Goal: Find specific page/section: Find specific page/section

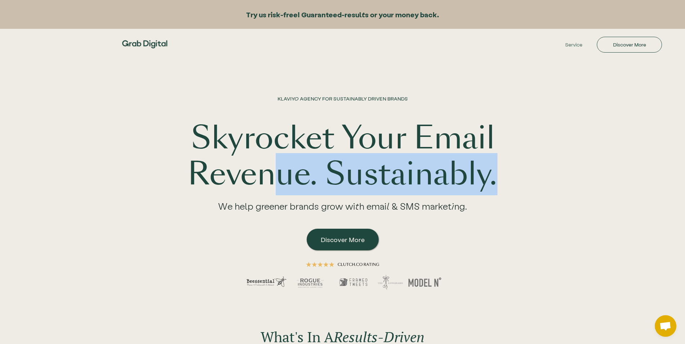
drag, startPoint x: 273, startPoint y: 185, endPoint x: 607, endPoint y: 167, distance: 334.7
click at [607, 167] on div "KLAVIYO AGENCY FOR SUSTAINABLY DRIVEN BRANDS Skyrocket Your Email Revenue. Sust…" at bounding box center [342, 181] width 685 height 245
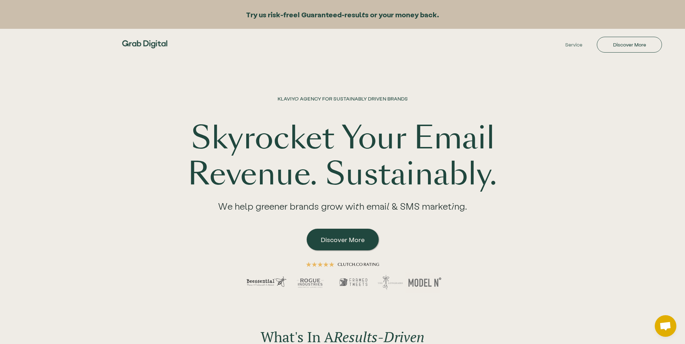
click at [574, 167] on div "KLAVIYO AGENCY FOR SUSTAINABLY DRIVEN BRANDS Skyrocket Your Email Revenue. Sust…" at bounding box center [342, 181] width 685 height 245
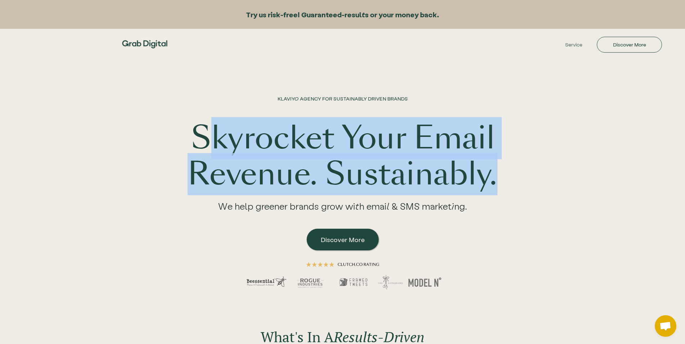
drag, startPoint x: 204, startPoint y: 130, endPoint x: 619, endPoint y: 183, distance: 418.2
click at [619, 183] on div "KLAVIYO AGENCY FOR SUSTAINABLY DRIVEN BRANDS Skyrocket Your Email Revenue. Sust…" at bounding box center [342, 181] width 685 height 245
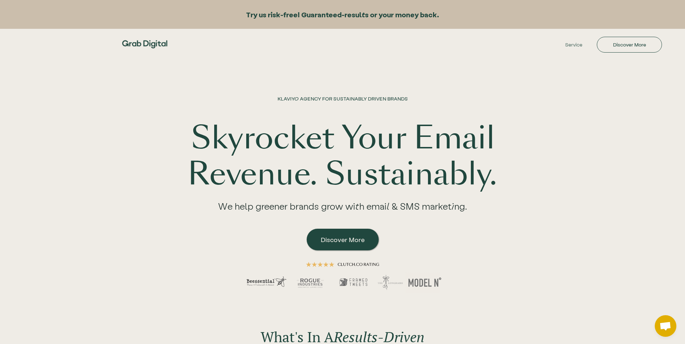
click at [619, 183] on div "KLAVIYO AGENCY FOR SUSTAINABLY DRIVEN BRANDS Skyrocket Your Email Revenue. Sust…" at bounding box center [342, 181] width 685 height 245
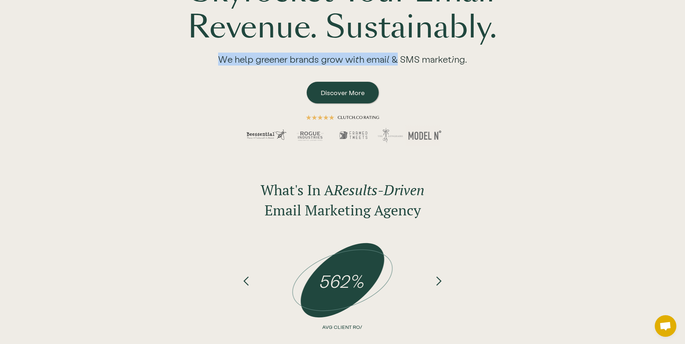
drag, startPoint x: 402, startPoint y: 58, endPoint x: 632, endPoint y: 60, distance: 230.5
click at [633, 59] on div "KLAVIYO AGENCY FOR SUSTAINABLY DRIVEN BRANDS Skyrocket Your Email Revenue. Sust…" at bounding box center [342, 34] width 685 height 245
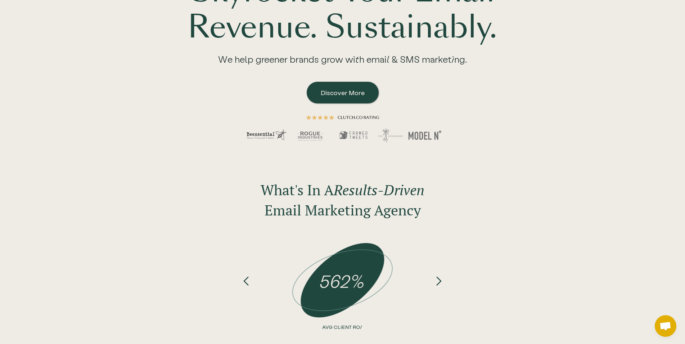
click at [543, 68] on div "KLAVIYO AGENCY FOR SUSTAINABLY DRIVEN BRANDS Skyrocket Your Email Revenue. Sust…" at bounding box center [342, 34] width 461 height 245
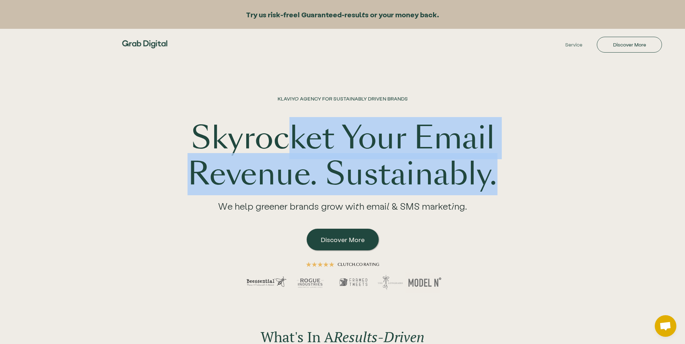
drag, startPoint x: 318, startPoint y: 142, endPoint x: 604, endPoint y: 168, distance: 286.8
click at [604, 168] on div "KLAVIYO AGENCY FOR SUSTAINABLY DRIVEN BRANDS Skyrocket Your Email Revenue. Sust…" at bounding box center [342, 181] width 685 height 245
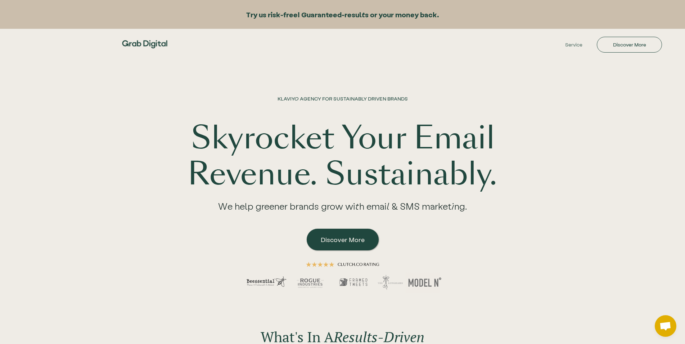
click at [574, 172] on div "KLAVIYO AGENCY FOR SUSTAINABLY DRIVEN BRANDS Skyrocket Your Email Revenue. Sust…" at bounding box center [342, 181] width 685 height 245
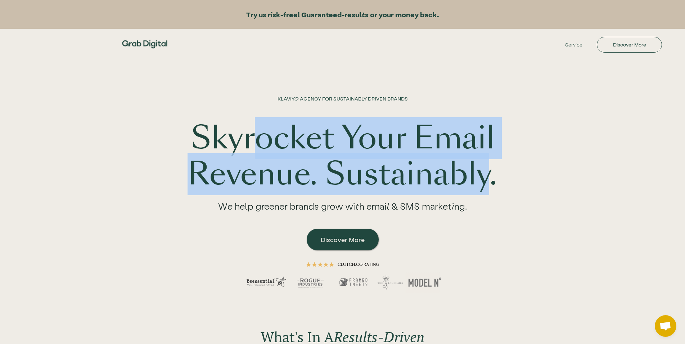
drag, startPoint x: 260, startPoint y: 127, endPoint x: 489, endPoint y: 165, distance: 232.9
click at [489, 165] on h1 "Skyrocket Your Email Revenue. Sustainably." at bounding box center [343, 156] width 323 height 72
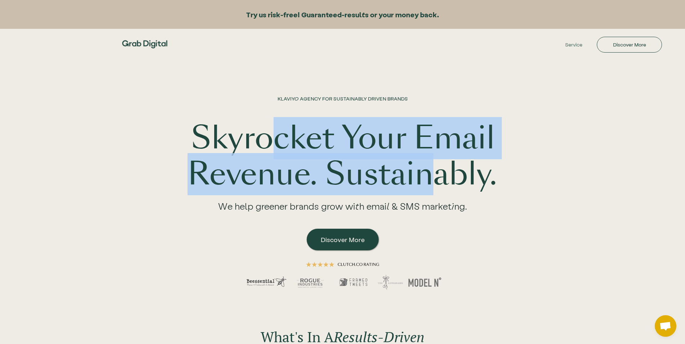
drag, startPoint x: 265, startPoint y: 140, endPoint x: 426, endPoint y: 191, distance: 168.1
click at [426, 191] on h1 "Skyrocket Your Email Revenue. Sustainably." at bounding box center [343, 156] width 323 height 72
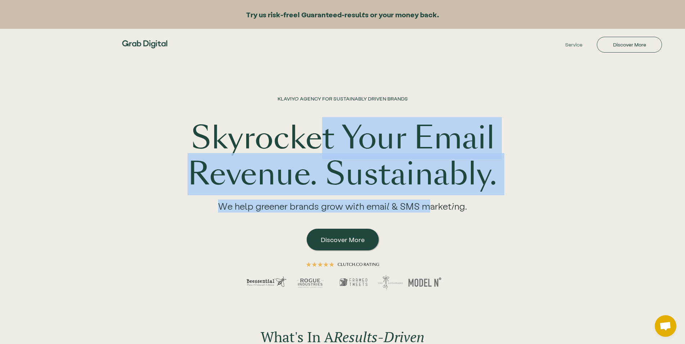
drag, startPoint x: 321, startPoint y: 146, endPoint x: 428, endPoint y: 202, distance: 121.5
click at [428, 202] on div "KLAVIYO AGENCY FOR SUSTAINABLY DRIVEN BRANDS Skyrocket Your Email Revenue. Sust…" at bounding box center [343, 199] width 323 height 209
click at [428, 202] on div "We help greener brands grow with email & SMS marketing." at bounding box center [343, 208] width 278 height 33
drag, startPoint x: 441, startPoint y: 207, endPoint x: 343, endPoint y: 133, distance: 123.1
click at [343, 133] on div "KLAVIYO AGENCY FOR SUSTAINABLY DRIVEN BRANDS Skyrocket Your Email Revenue. Sust…" at bounding box center [343, 199] width 323 height 209
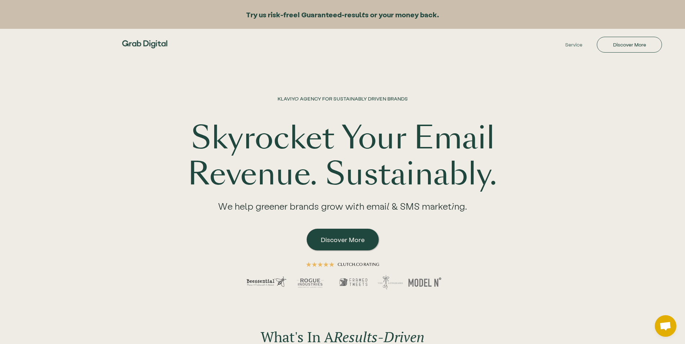
click at [341, 133] on h1 "Skyrocket Your Email Revenue. Sustainably." at bounding box center [343, 156] width 323 height 72
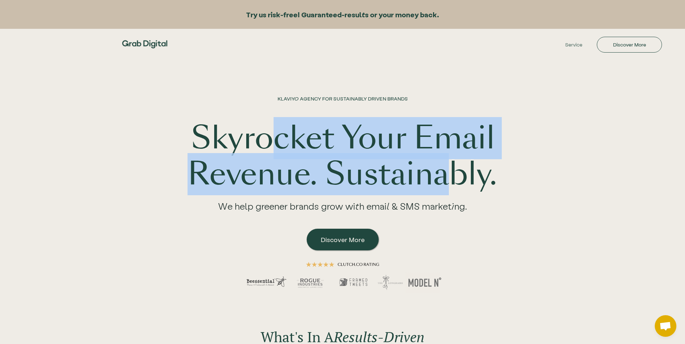
drag, startPoint x: 274, startPoint y: 122, endPoint x: 442, endPoint y: 188, distance: 180.8
click at [442, 188] on h1 "Skyrocket Your Email Revenue. Sustainably." at bounding box center [343, 156] width 323 height 72
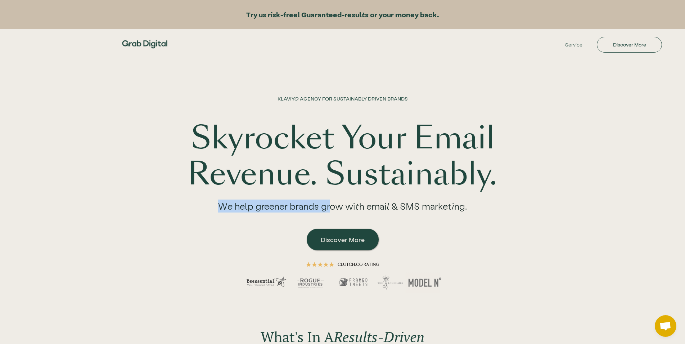
drag, startPoint x: 329, startPoint y: 207, endPoint x: 556, endPoint y: 208, distance: 227.3
click at [556, 208] on div "KLAVIYO AGENCY FOR SUSTAINABLY DRIVEN BRANDS Skyrocket Your Email Revenue. Sust…" at bounding box center [342, 181] width 461 height 245
click at [556, 207] on div "KLAVIYO AGENCY FOR SUSTAINABLY DRIVEN BRANDS Skyrocket Your Email Revenue. Sust…" at bounding box center [342, 181] width 461 height 245
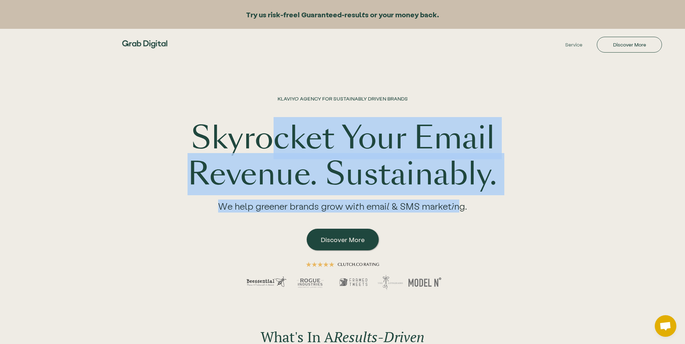
drag, startPoint x: 265, startPoint y: 139, endPoint x: 462, endPoint y: 197, distance: 205.9
click at [462, 197] on div "KLAVIYO AGENCY FOR SUSTAINABLY DRIVEN BRANDS Skyrocket Your Email Revenue. Sust…" at bounding box center [343, 199] width 323 height 209
click at [462, 198] on div "We help greener brands grow with email & SMS marketing." at bounding box center [343, 208] width 278 height 33
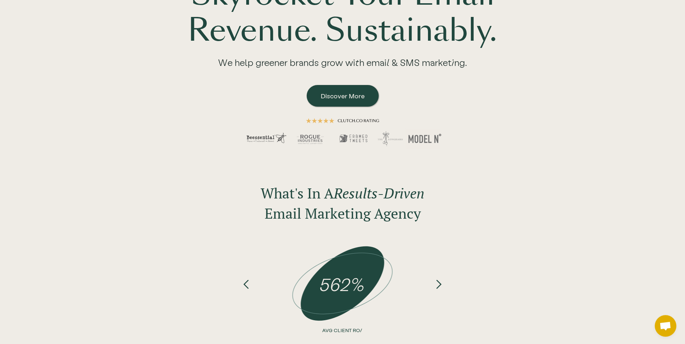
scroll to position [294, 0]
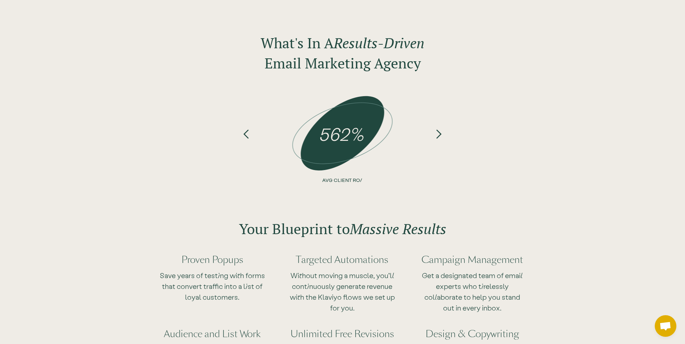
click at [437, 139] on div "next slide" at bounding box center [439, 145] width 29 height 108
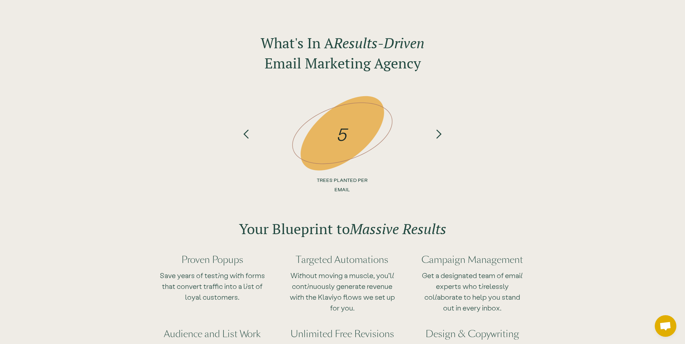
click at [251, 129] on div "previous slide" at bounding box center [246, 110] width 10 height 38
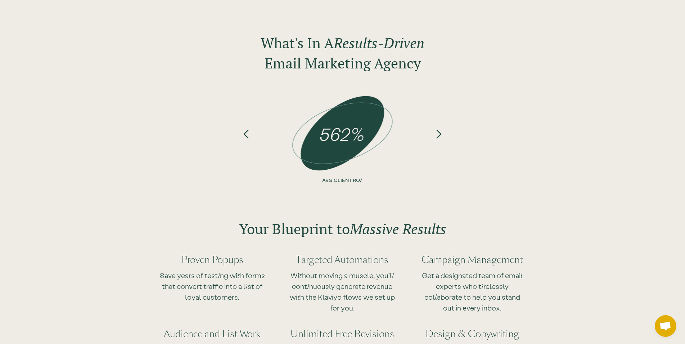
click at [251, 129] on div "previous slide" at bounding box center [246, 110] width 10 height 38
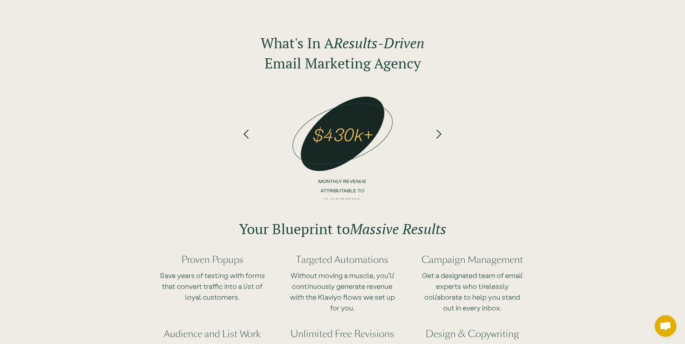
click at [251, 129] on div "previous slide" at bounding box center [246, 110] width 10 height 38
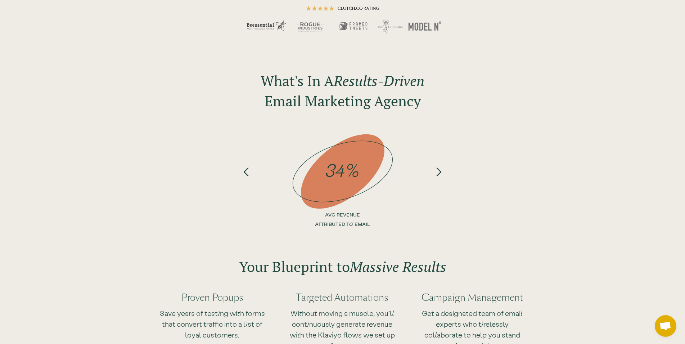
scroll to position [257, 0]
click at [445, 173] on div "next slide" at bounding box center [439, 182] width 29 height 108
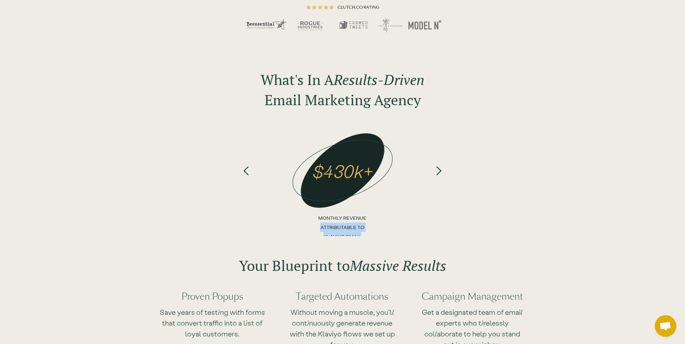
drag, startPoint x: 319, startPoint y: 230, endPoint x: 364, endPoint y: 238, distance: 45.8
click at [364, 238] on p "MONTHLY REVENUE ATTRIBUTABLE TO KLAVIYO EMAIL" at bounding box center [343, 227] width 58 height 28
click at [252, 169] on div "previous slide" at bounding box center [246, 182] width 29 height 108
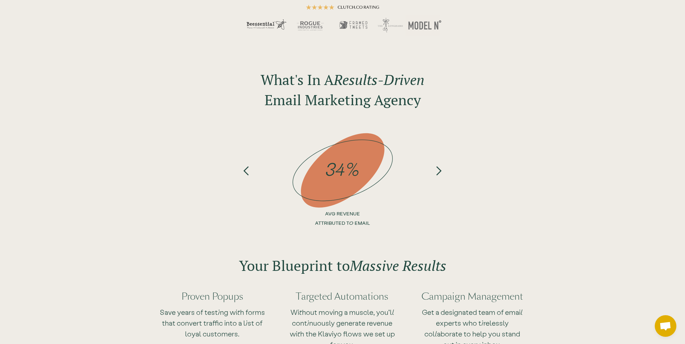
click at [447, 173] on div "next slide" at bounding box center [439, 182] width 29 height 108
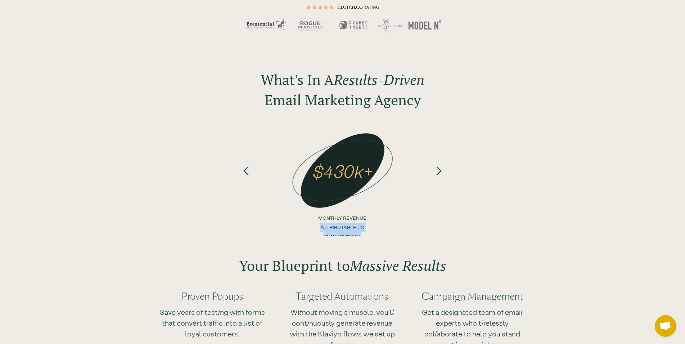
click at [440, 166] on div "next slide" at bounding box center [439, 147] width 10 height 38
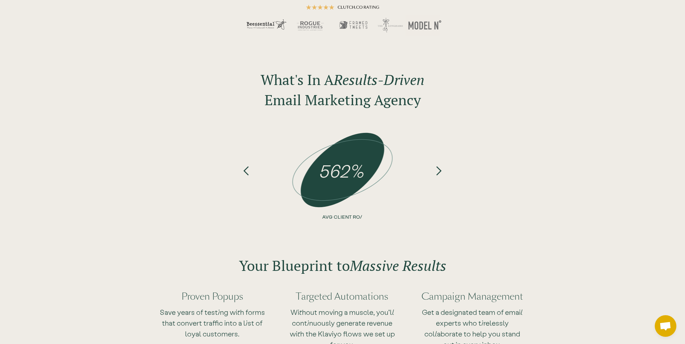
click at [439, 166] on div "next slide" at bounding box center [439, 147] width 10 height 38
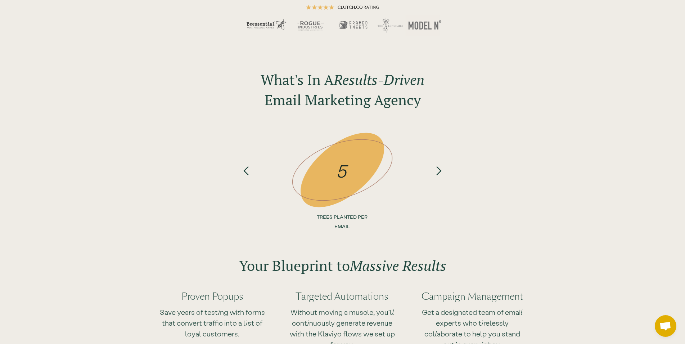
click at [440, 166] on div "next slide" at bounding box center [439, 147] width 10 height 38
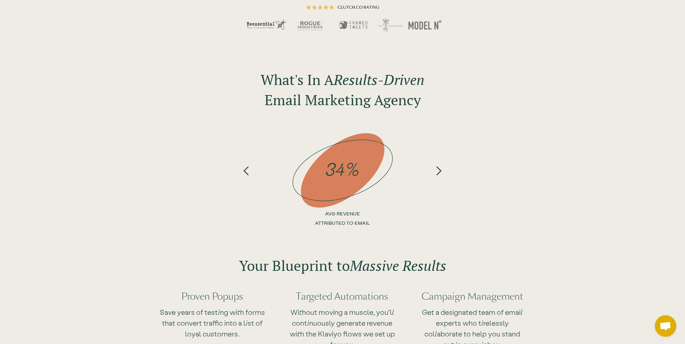
scroll to position [404, 0]
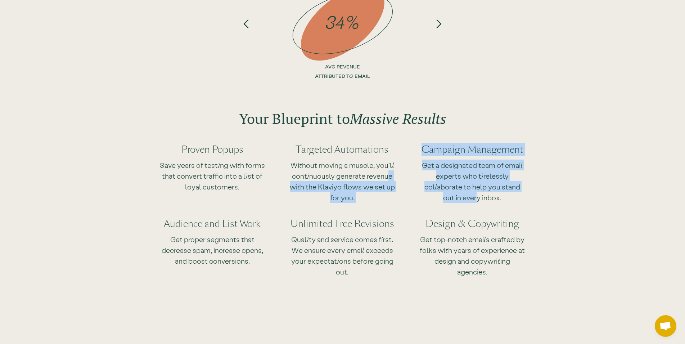
drag, startPoint x: 389, startPoint y: 175, endPoint x: 479, endPoint y: 203, distance: 94.2
click at [478, 202] on div "Proven Popups Save years of testing with forms that convert traffic into a list…" at bounding box center [343, 206] width 390 height 148
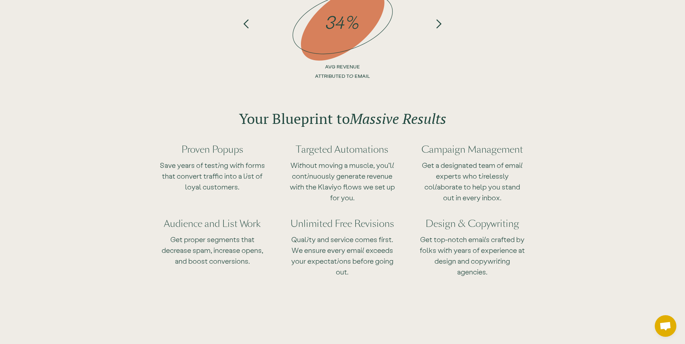
click at [479, 203] on div "Campaign Management Get a designated team of email experts who tirelessly colla…" at bounding box center [472, 169] width 107 height 74
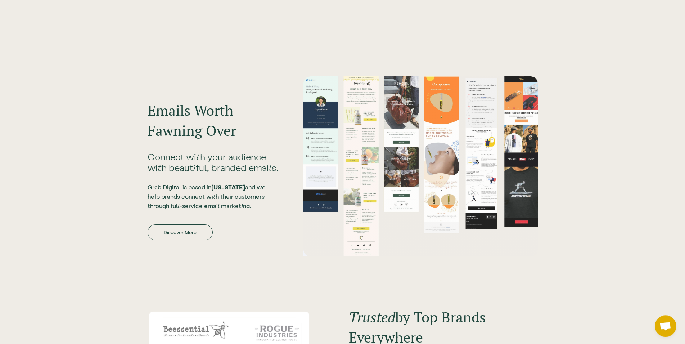
scroll to position [698, 0]
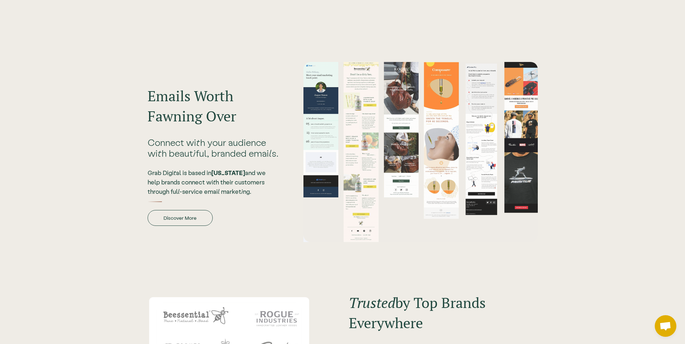
drag, startPoint x: 182, startPoint y: 171, endPoint x: 273, endPoint y: 190, distance: 93.5
click at [270, 189] on div "Grab Digital is based in Ohio and we help brands connect with their customers t…" at bounding box center [213, 182] width 131 height 28
click at [273, 197] on div "Emails Worth Fawning Over Connect with your audience with beautiful, branded em…" at bounding box center [213, 152] width 131 height 147
drag, startPoint x: 270, startPoint y: 195, endPoint x: 202, endPoint y: 134, distance: 91.6
click at [202, 134] on div "Emails Worth Fawning Over Connect with your audience with beautiful, branded em…" at bounding box center [213, 152] width 131 height 147
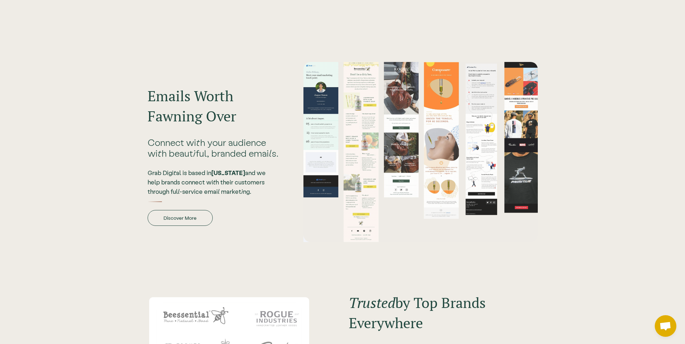
click at [227, 160] on div "Grab Digital is based in Ohio and we help brands connect with their customers t…" at bounding box center [213, 176] width 131 height 37
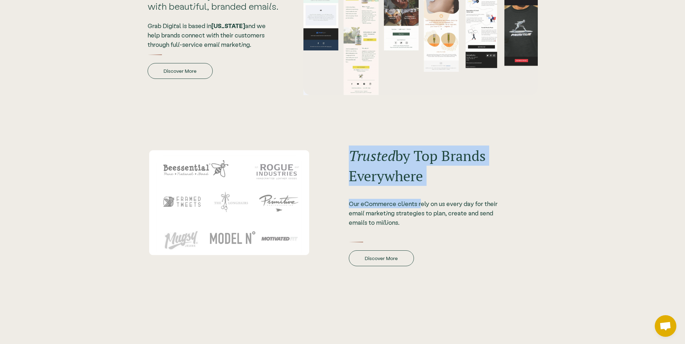
drag, startPoint x: 372, startPoint y: 169, endPoint x: 429, endPoint y: 209, distance: 69.1
click at [422, 201] on div "Trusted by Top Brands Everywhere Our eCommerce clients rely on us every day for…" at bounding box center [425, 202] width 227 height 164
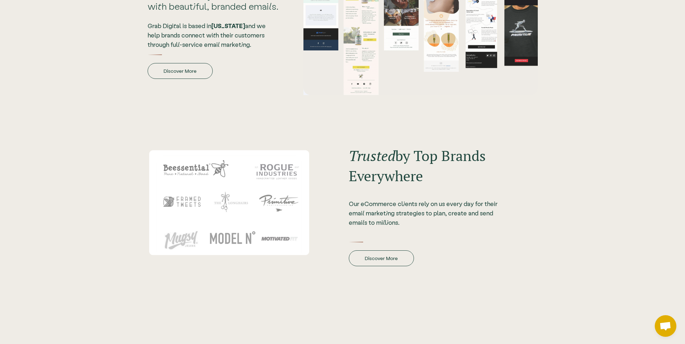
click at [429, 209] on div "Our eCommerce clients rely on us every day for their email marketing strategies…" at bounding box center [425, 213] width 152 height 28
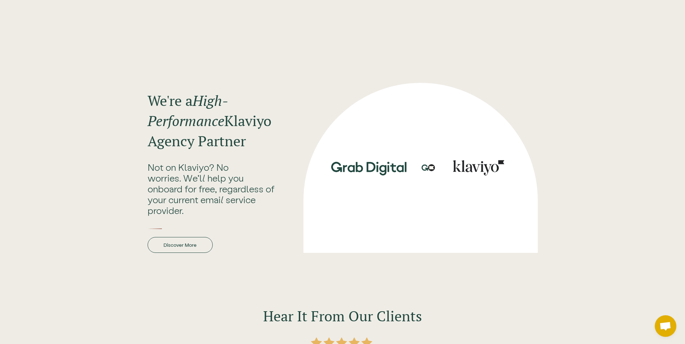
scroll to position [1176, 0]
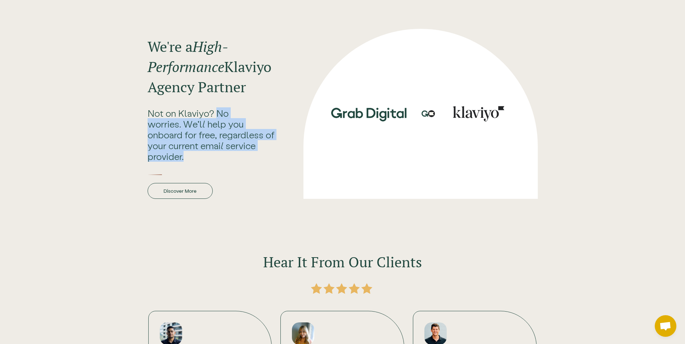
drag, startPoint x: 216, startPoint y: 108, endPoint x: 250, endPoint y: 152, distance: 55.5
click at [250, 152] on div "Not on Klaviyo? No worries. We'll help you onboard for free, regardless of your…" at bounding box center [213, 135] width 131 height 54
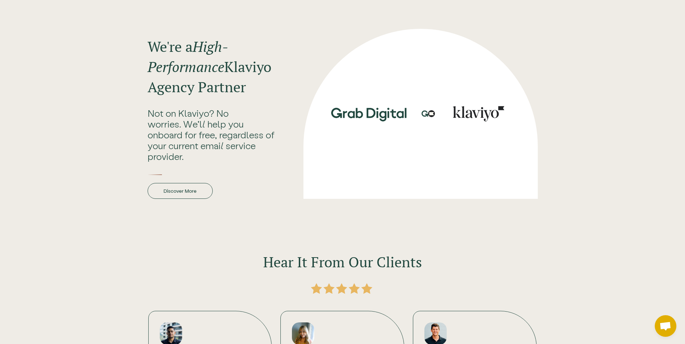
click at [250, 152] on div "Not on Klaviyo? No worries. We'll help you onboard for free, regardless of your…" at bounding box center [213, 135] width 131 height 54
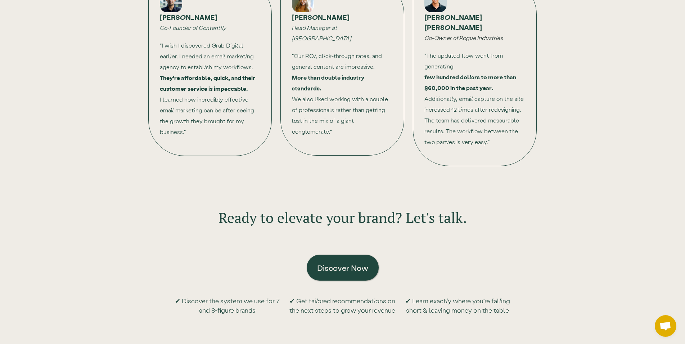
scroll to position [1506, 0]
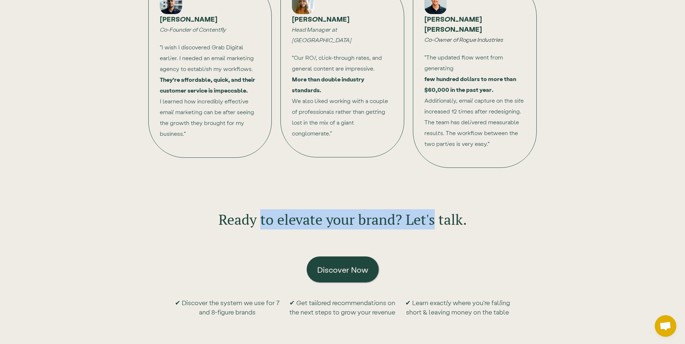
drag, startPoint x: 262, startPoint y: 177, endPoint x: 440, endPoint y: 228, distance: 185.4
click at [440, 228] on div "Ready to elevate your brand? Let's talk. Discover Now ✔ Discover the system we …" at bounding box center [342, 274] width 685 height 199
click at [440, 228] on h2 "Ready to elevate your brand? Let's talk." at bounding box center [343, 219] width 249 height 20
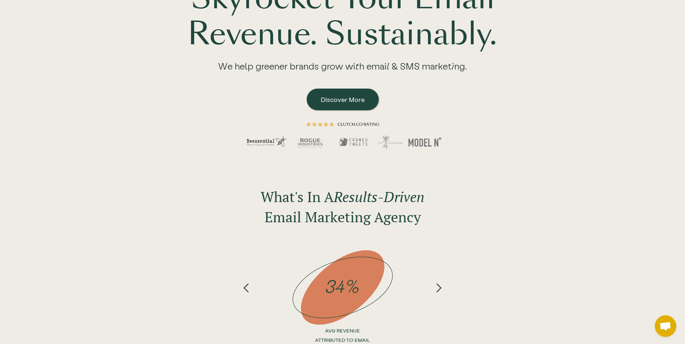
scroll to position [0, 0]
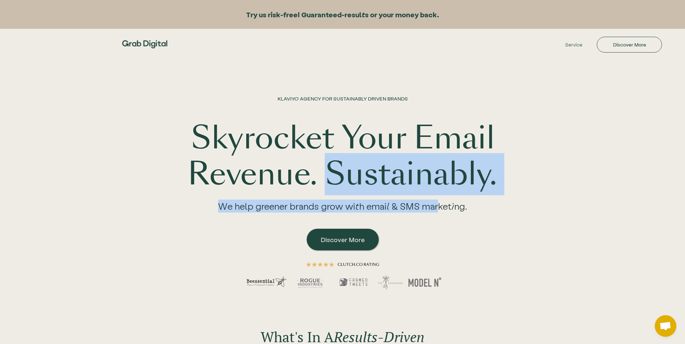
drag, startPoint x: 437, startPoint y: 209, endPoint x: 328, endPoint y: 156, distance: 121.9
click at [328, 156] on div "KLAVIYO AGENCY FOR SUSTAINABLY DRIVEN BRANDS Skyrocket Your Email Revenue. Sust…" at bounding box center [343, 199] width 323 height 209
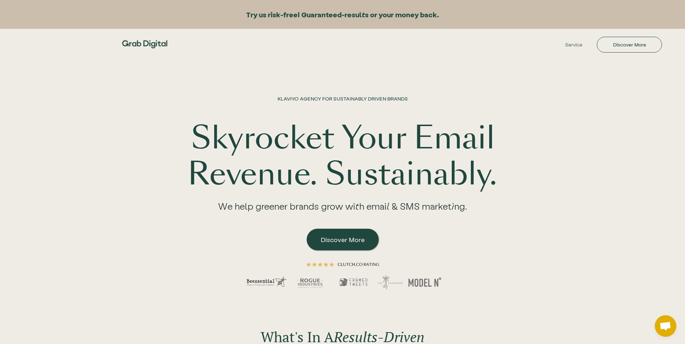
click at [333, 142] on h1 "Skyrocket Your Email Revenue. Sustainably." at bounding box center [343, 156] width 323 height 72
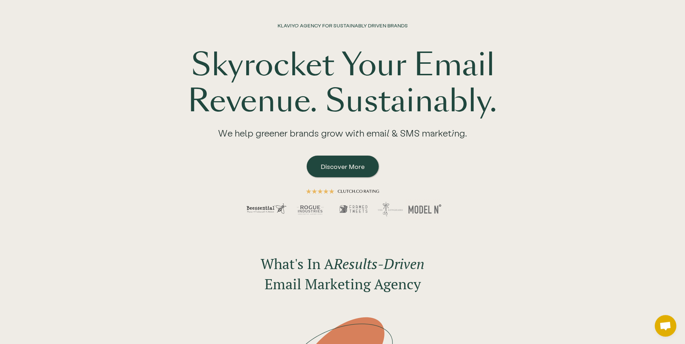
scroll to position [73, 0]
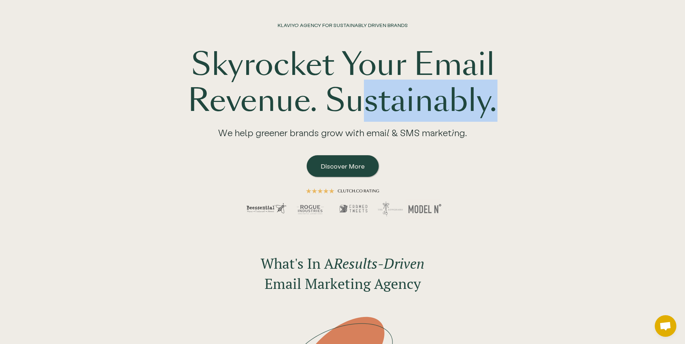
drag, startPoint x: 363, startPoint y: 103, endPoint x: 525, endPoint y: 143, distance: 167.5
click at [525, 143] on div "KLAVIYO AGENCY FOR SUSTAINABLY DRIVEN BRANDS Skyrocket Your Email Revenue. Sust…" at bounding box center [342, 108] width 461 height 245
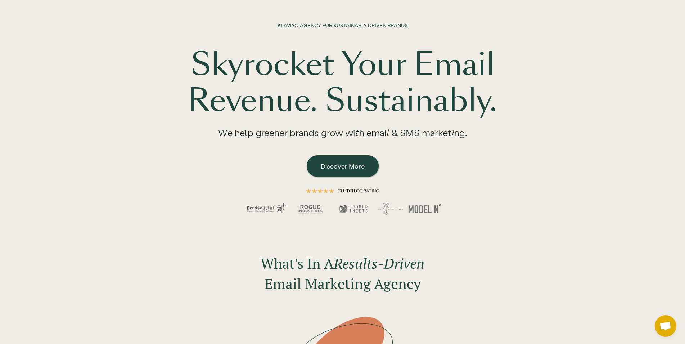
click at [518, 141] on div "KLAVIYO AGENCY FOR SUSTAINABLY DRIVEN BRANDS Skyrocket Your Email Revenue. Sust…" at bounding box center [342, 108] width 461 height 245
drag, startPoint x: 252, startPoint y: 134, endPoint x: 339, endPoint y: 134, distance: 86.4
click at [339, 134] on div "We help greener brands grow with email & SMS marketing." at bounding box center [343, 135] width 278 height 33
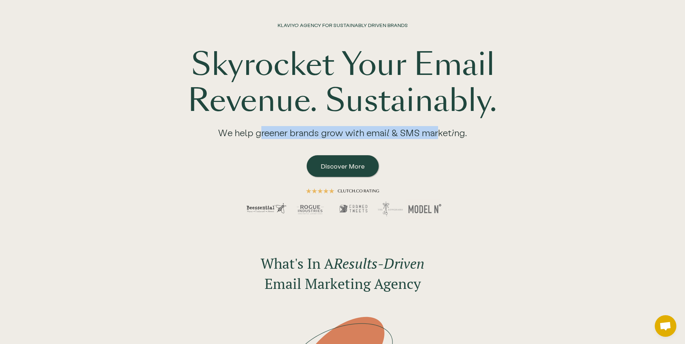
drag, startPoint x: 260, startPoint y: 134, endPoint x: 439, endPoint y: 132, distance: 179.4
click at [439, 132] on div "We help greener brands grow with email & SMS marketing." at bounding box center [343, 135] width 278 height 33
click at [440, 132] on div "We help greener brands grow with email & SMS marketing." at bounding box center [343, 135] width 278 height 33
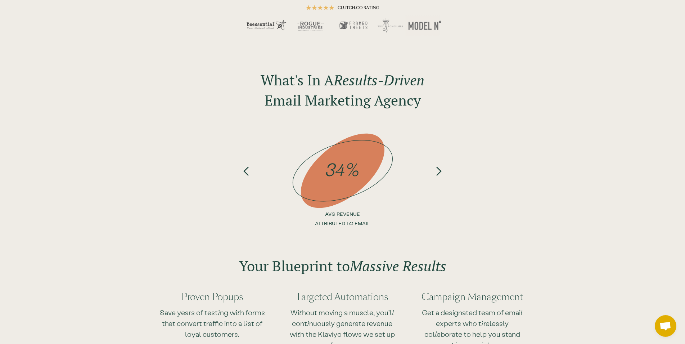
scroll to position [257, 0]
click at [435, 166] on div "next slide" at bounding box center [439, 147] width 10 height 38
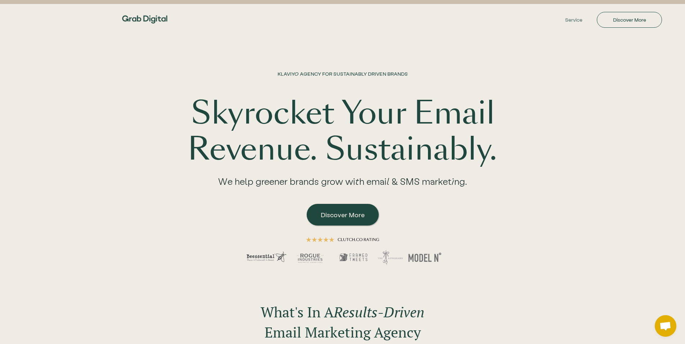
scroll to position [37, 0]
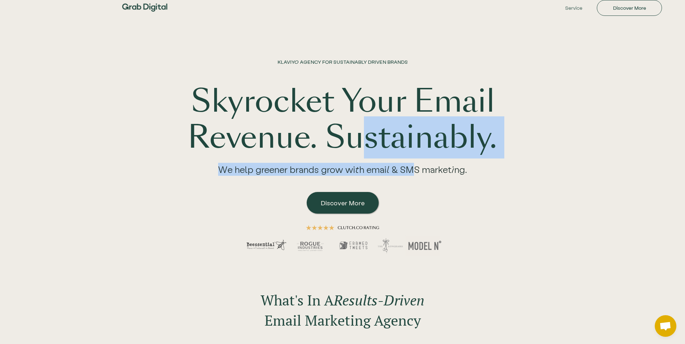
drag, startPoint x: 412, startPoint y: 169, endPoint x: 370, endPoint y: 129, distance: 58.3
click at [367, 126] on div "KLAVIYO AGENCY FOR SUSTAINABLY DRIVEN BRANDS Skyrocket Your Email Revenue. Sust…" at bounding box center [343, 162] width 323 height 209
click at [383, 142] on h1 "Skyrocket Your Email Revenue. Sustainably." at bounding box center [343, 120] width 323 height 72
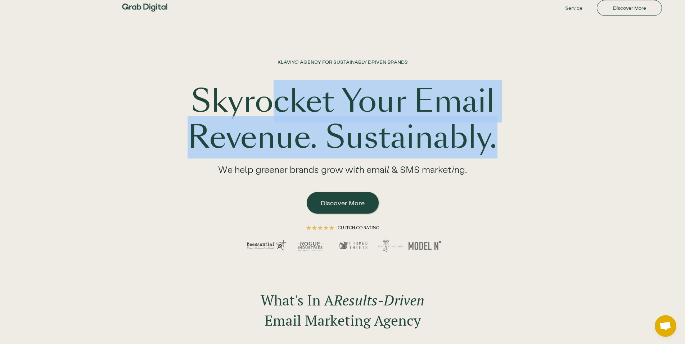
drag, startPoint x: 281, startPoint y: 104, endPoint x: 531, endPoint y: 205, distance: 268.9
click at [525, 200] on div "KLAVIYO AGENCY FOR SUSTAINABLY DRIVEN BRANDS Skyrocket Your Email Revenue. Sust…" at bounding box center [342, 144] width 461 height 245
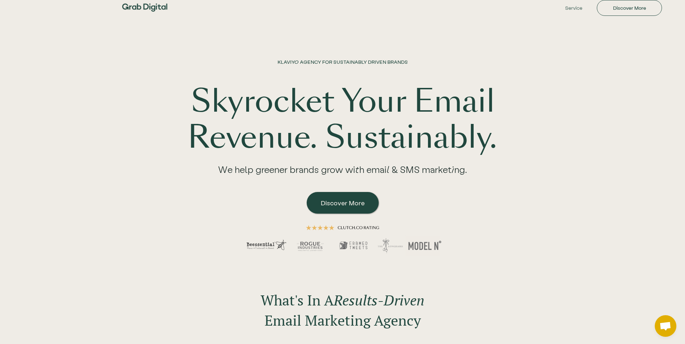
click at [531, 205] on div "KLAVIYO AGENCY FOR SUSTAINABLY DRIVEN BRANDS Skyrocket Your Email Revenue. Sust…" at bounding box center [342, 144] width 461 height 245
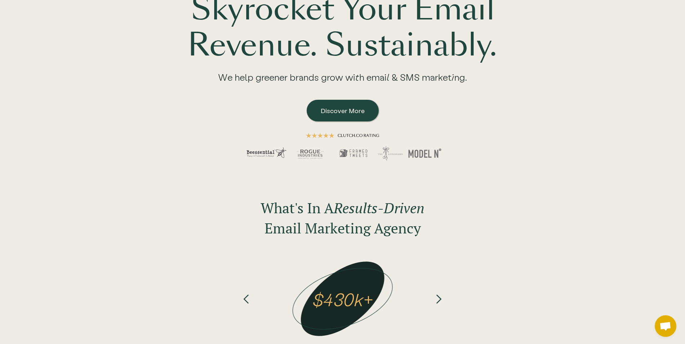
scroll to position [147, 0]
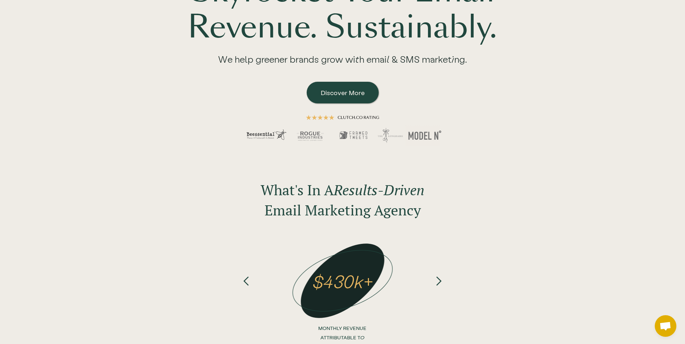
drag, startPoint x: 335, startPoint y: 186, endPoint x: 436, endPoint y: 207, distance: 103.1
click at [436, 207] on div "What's In A Results-Driven Email Marketing Agency 34% AVG REVENUE ATTRIBUTED TO…" at bounding box center [342, 260] width 221 height 174
click at [353, 193] on em "Results-Driven" at bounding box center [379, 189] width 91 height 19
drag, startPoint x: 258, startPoint y: 189, endPoint x: 514, endPoint y: 216, distance: 257.5
click at [514, 216] on div "What's In A Results-Driven Email Marketing Agency 34% AVG REVENUE ATTRIBUTED TO…" at bounding box center [342, 245] width 685 height 144
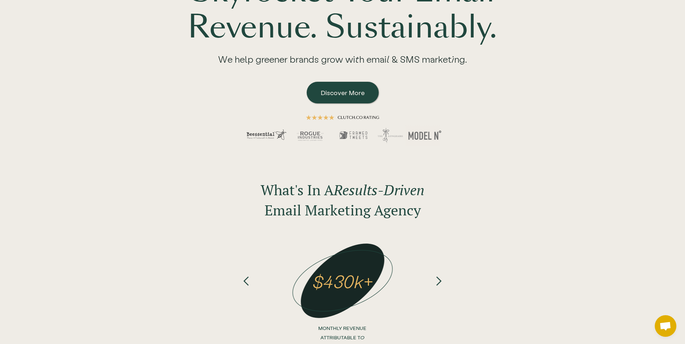
click at [501, 217] on div "What's In A Results-Driven Email Marketing Agency 34% AVG REVENUE ATTRIBUTED TO…" at bounding box center [342, 245] width 685 height 144
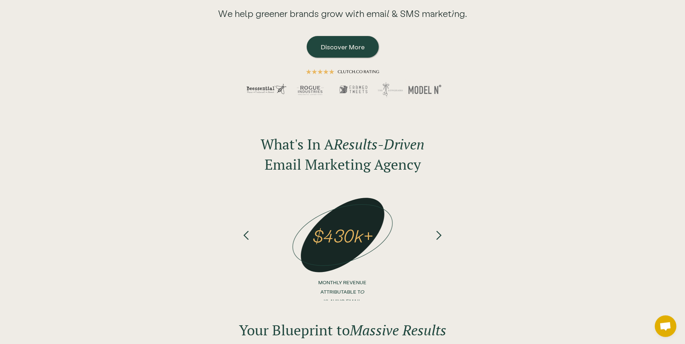
scroll to position [257, 0]
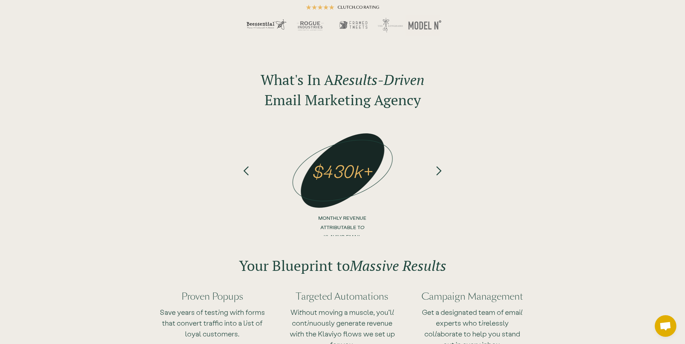
click at [444, 184] on div "next slide" at bounding box center [439, 182] width 29 height 108
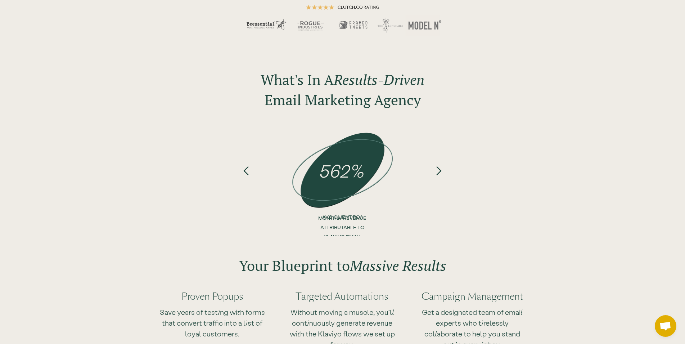
click at [442, 176] on div "next slide" at bounding box center [439, 182] width 29 height 108
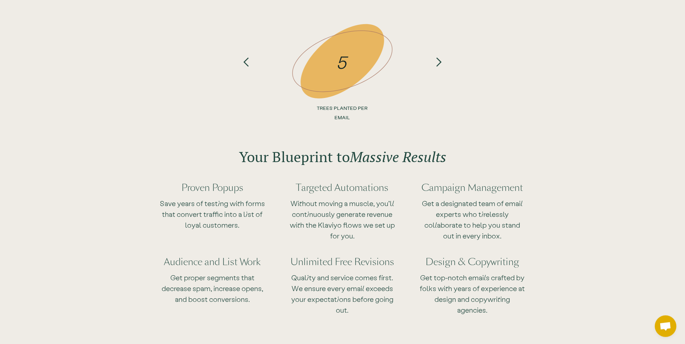
scroll to position [404, 0]
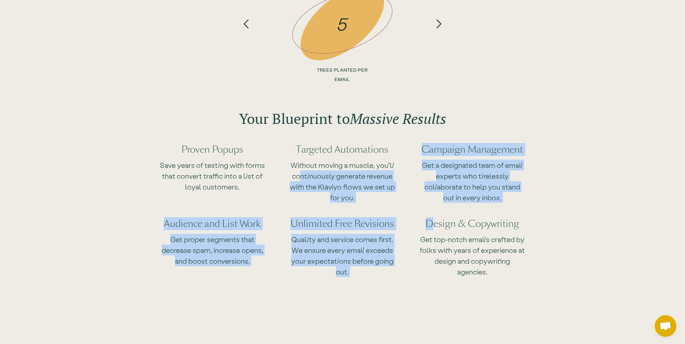
drag, startPoint x: 302, startPoint y: 175, endPoint x: 435, endPoint y: 210, distance: 138.1
click at [435, 210] on div "Proven Popups Save years of testing with forms that convert traffic into a list…" at bounding box center [343, 206] width 390 height 148
click at [432, 209] on div "Design & Copywriting Get top-notch emails crafted by folks with years of experi…" at bounding box center [472, 243] width 107 height 74
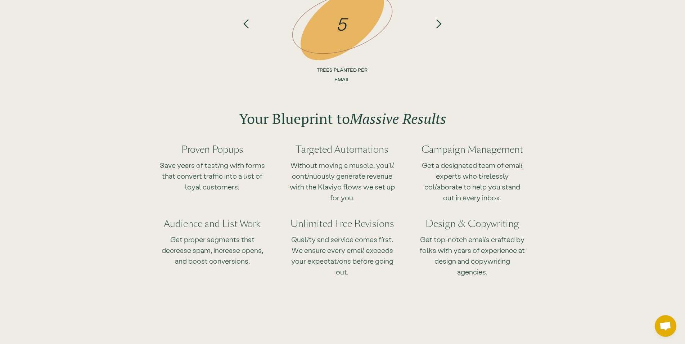
click at [431, 203] on div "Campaign Management Get a designated team of email experts who tirelessly colla…" at bounding box center [472, 169] width 107 height 74
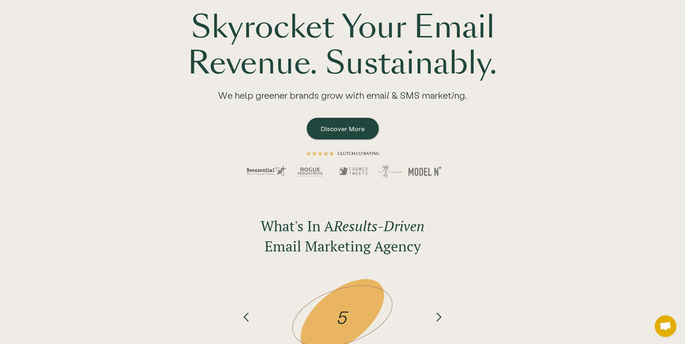
scroll to position [110, 0]
click at [336, 228] on em "Results-Driven" at bounding box center [379, 226] width 91 height 19
drag, startPoint x: 336, startPoint y: 228, endPoint x: 455, endPoint y: 247, distance: 120.4
click at [455, 247] on div "What's In A Results-Driven Email Marketing Agency 34% AVG REVENUE ATTRIBUTED TO…" at bounding box center [342, 281] width 685 height 144
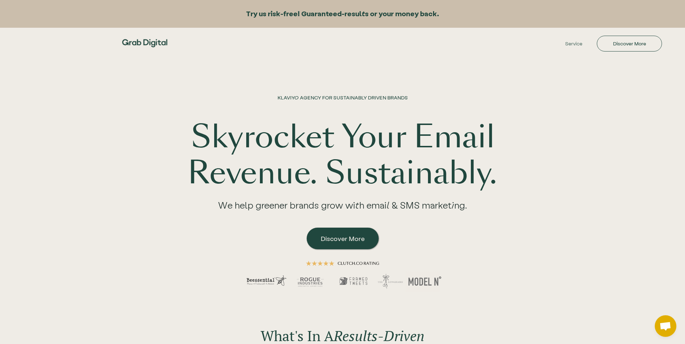
scroll to position [0, 0]
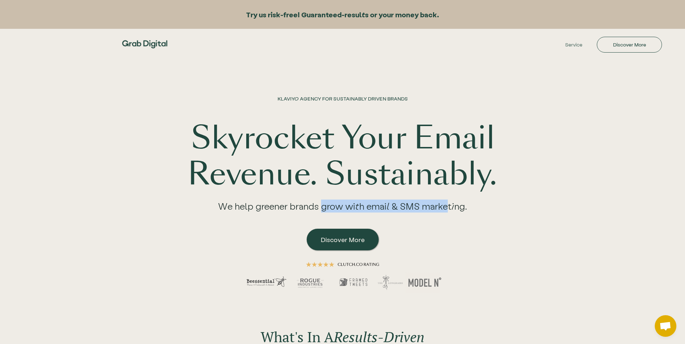
drag, startPoint x: 447, startPoint y: 205, endPoint x: 322, endPoint y: 201, distance: 125.0
click at [322, 201] on div "We help greener brands grow with email & SMS marketing." at bounding box center [343, 208] width 278 height 33
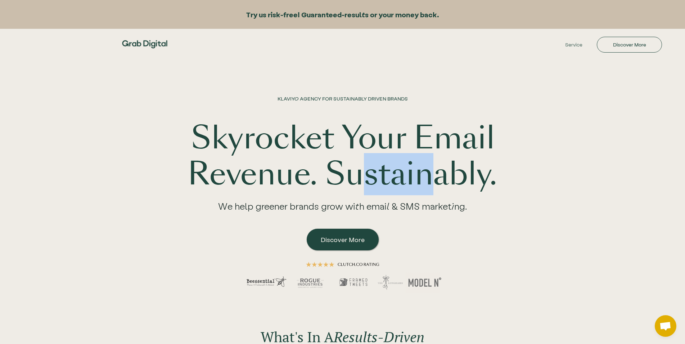
drag, startPoint x: 360, startPoint y: 166, endPoint x: 470, endPoint y: 187, distance: 111.8
click at [454, 183] on h1 "Skyrocket Your Email Revenue. Sustainably." at bounding box center [343, 156] width 323 height 72
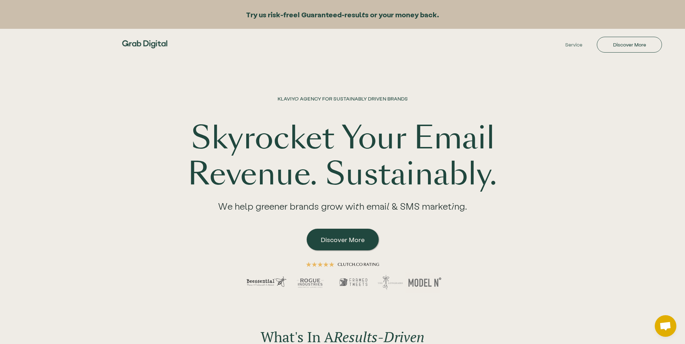
click at [470, 187] on h1 "Skyrocket Your Email Revenue. Sustainably." at bounding box center [343, 156] width 323 height 72
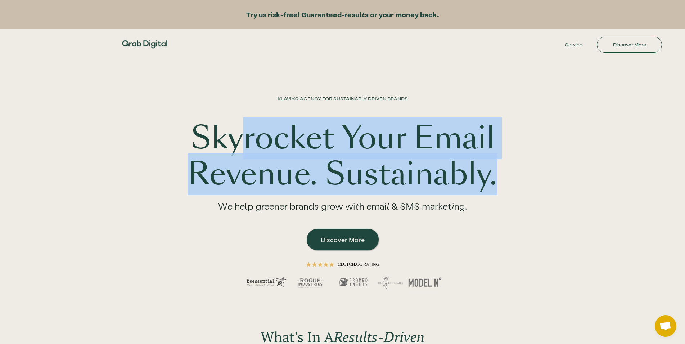
drag, startPoint x: 249, startPoint y: 125, endPoint x: 541, endPoint y: 165, distance: 295.3
click at [541, 165] on div "KLAVIYO AGENCY FOR SUSTAINABLY DRIVEN BRANDS Skyrocket Your Email Revenue. Sust…" at bounding box center [342, 181] width 461 height 245
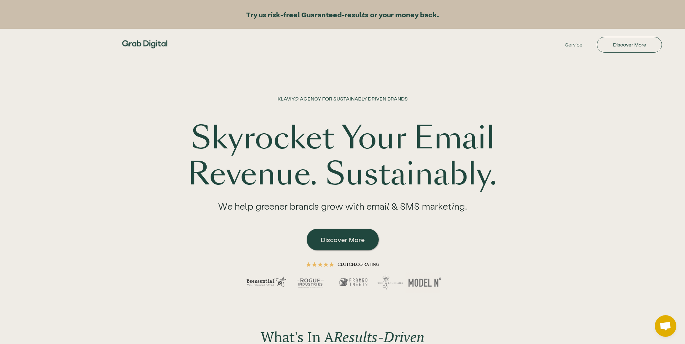
click at [541, 165] on div "KLAVIYO AGENCY FOR SUSTAINABLY DRIVEN BRANDS Skyrocket Your Email Revenue. Sust…" at bounding box center [342, 181] width 461 height 245
click at [503, 146] on h1 "Skyrocket Your Email Revenue. Sustainably." at bounding box center [343, 156] width 323 height 72
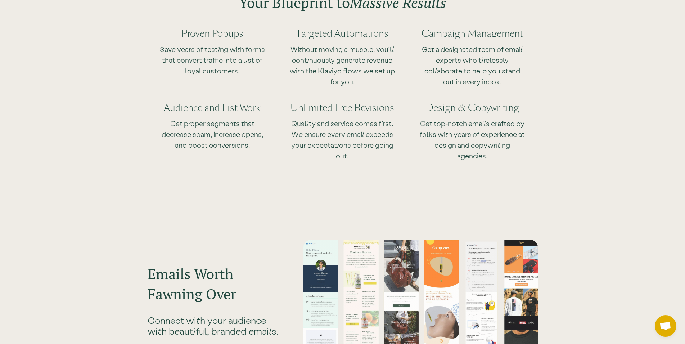
scroll to position [367, 0]
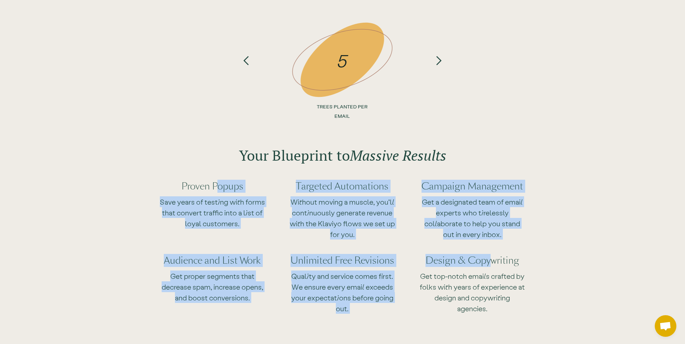
drag, startPoint x: 259, startPoint y: 165, endPoint x: 489, endPoint y: 252, distance: 246.3
click at [489, 252] on div "Your Blueprint to Massive Results Proven Popups Save years of testing with form…" at bounding box center [342, 227] width 461 height 206
click at [489, 252] on div "Design & Copywriting Get top-notch emails crafted by folks with years of experi…" at bounding box center [472, 280] width 107 height 74
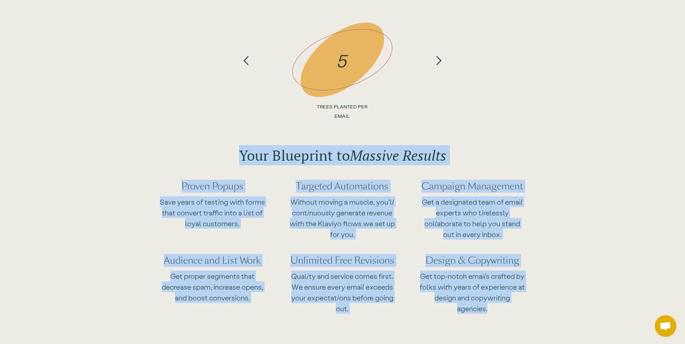
drag, startPoint x: 506, startPoint y: 303, endPoint x: 241, endPoint y: 154, distance: 303.5
click at [241, 154] on div "Your Blueprint to Massive Results Proven Popups Save years of testing with form…" at bounding box center [342, 227] width 461 height 206
click at [376, 189] on h4 "Targeted Automations" at bounding box center [342, 186] width 107 height 13
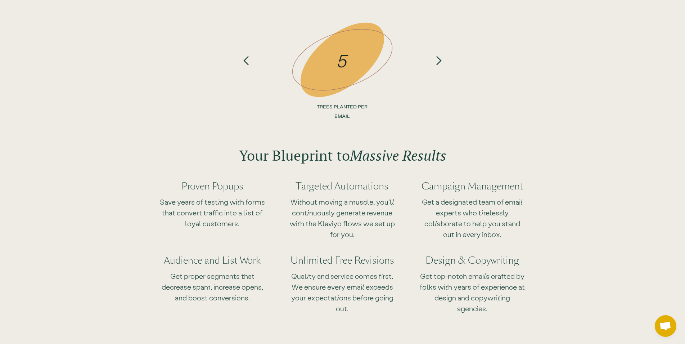
drag, startPoint x: 510, startPoint y: 306, endPoint x: 170, endPoint y: 93, distance: 402.1
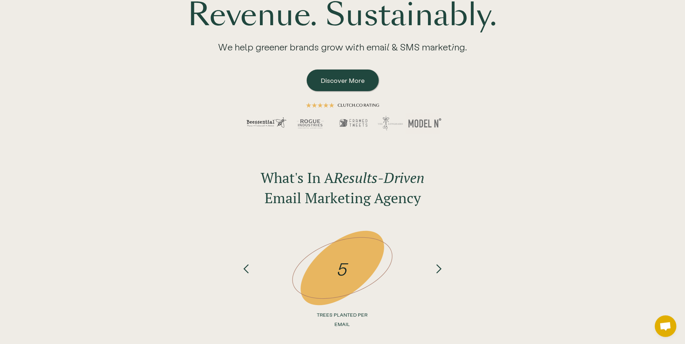
scroll to position [147, 0]
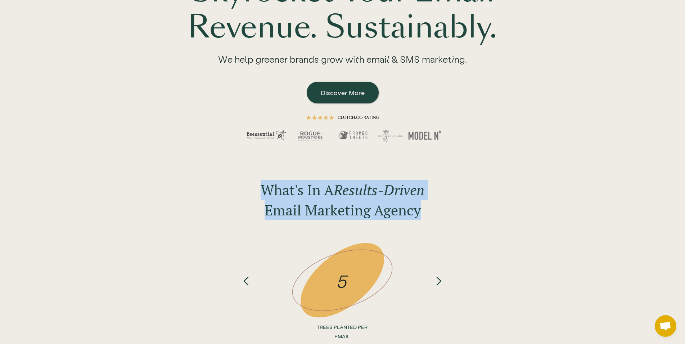
drag, startPoint x: 263, startPoint y: 179, endPoint x: 438, endPoint y: 229, distance: 182.0
click at [433, 227] on div "What's In A Results-Driven Email Marketing Agency 34% AVG REVENUE ATTRIBUTED TO…" at bounding box center [342, 260] width 221 height 174
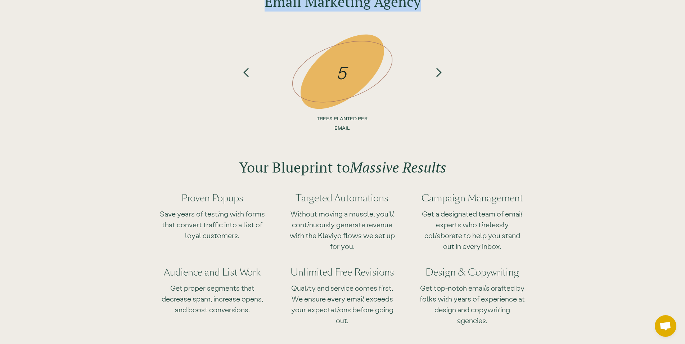
scroll to position [367, 0]
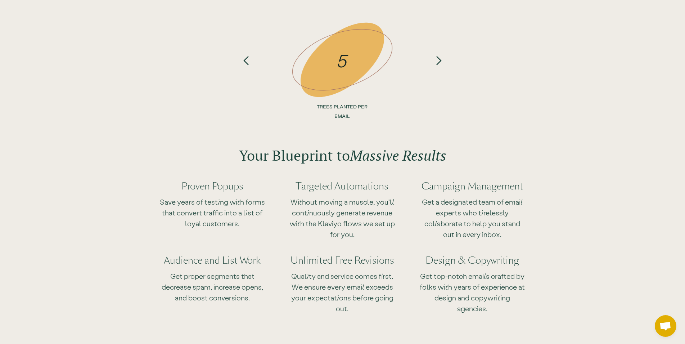
click at [438, 229] on p "Get a designated team of email experts who tirelessly collaborate to help you s…" at bounding box center [472, 217] width 107 height 43
drag, startPoint x: 491, startPoint y: 308, endPoint x: 205, endPoint y: 37, distance: 393.9
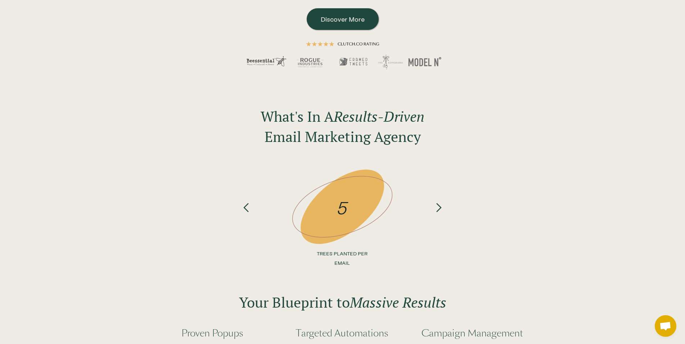
click at [437, 202] on div "next slide" at bounding box center [439, 184] width 10 height 38
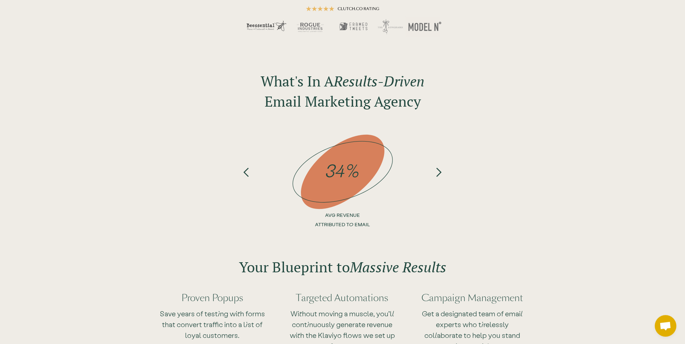
scroll to position [257, 0]
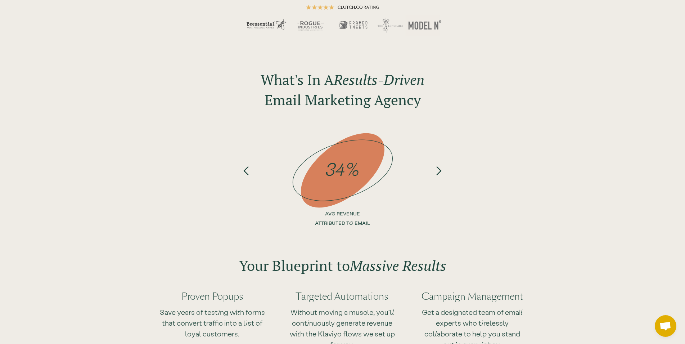
click at [364, 116] on div "What's In A Results-Driven Email Marketing Agency 34% AVG REVENUE ATTRIBUTED TO…" at bounding box center [342, 149] width 221 height 174
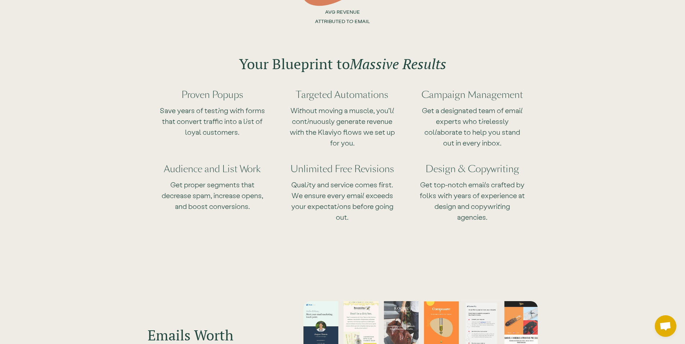
scroll to position [441, 0]
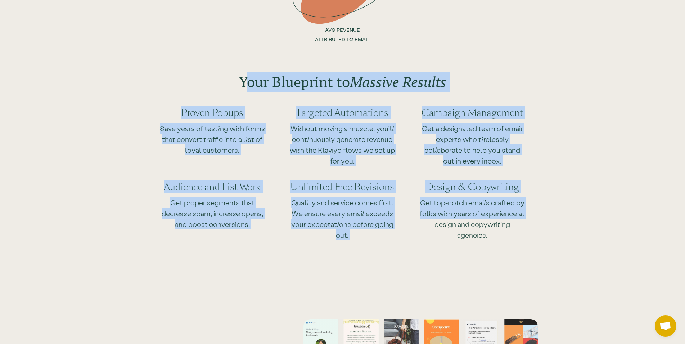
drag, startPoint x: 243, startPoint y: 71, endPoint x: 589, endPoint y: 216, distance: 375.3
click at [589, 216] on div "Your Blueprint to Massive Results Proven Popups Save years of testing with form…" at bounding box center [342, 139] width 685 height 233
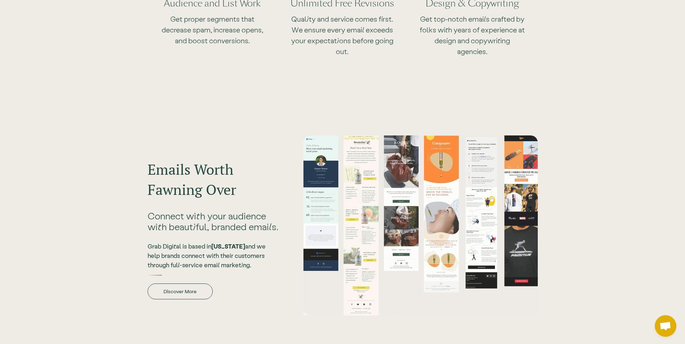
click at [155, 198] on h2 "Emails Worth Fawning Over" at bounding box center [213, 179] width 131 height 40
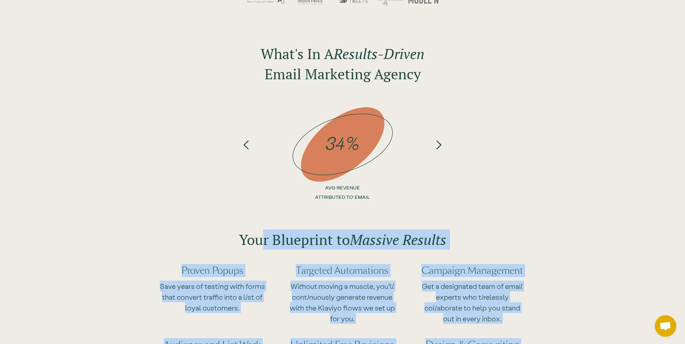
scroll to position [257, 0]
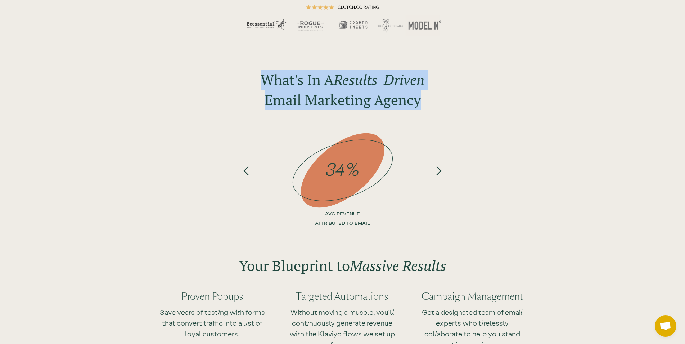
drag, startPoint x: 489, startPoint y: 262, endPoint x: 265, endPoint y: 80, distance: 289.1
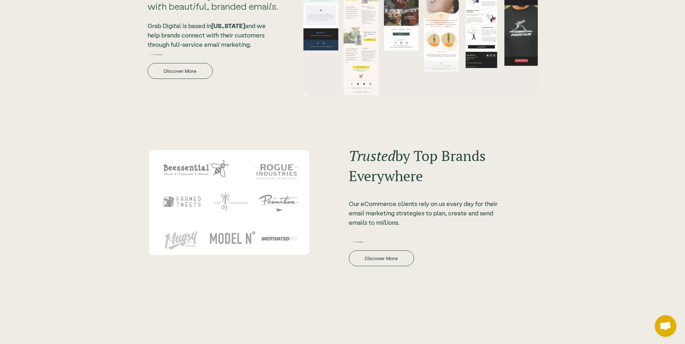
click at [401, 174] on h2 "Trusted by Top Brands Everywhere" at bounding box center [425, 166] width 152 height 40
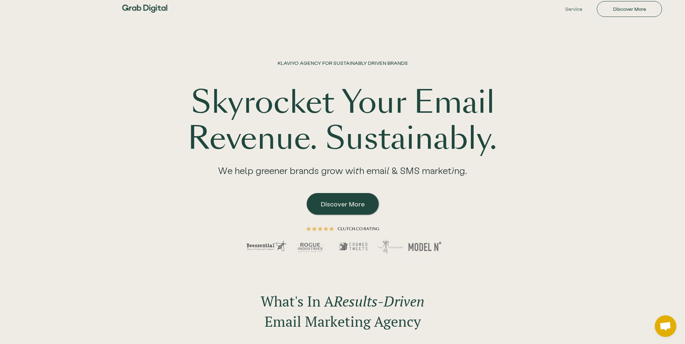
scroll to position [37, 0]
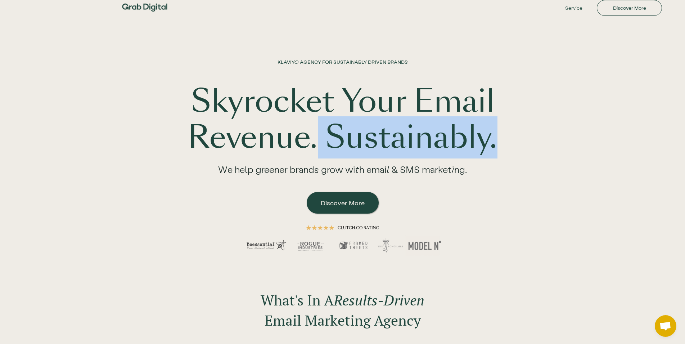
drag, startPoint x: 315, startPoint y: 134, endPoint x: 531, endPoint y: 155, distance: 217.4
click at [531, 155] on div "KLAVIYO AGENCY FOR SUSTAINABLY DRIVEN BRANDS Skyrocket Your Email Revenue. Sust…" at bounding box center [342, 144] width 461 height 245
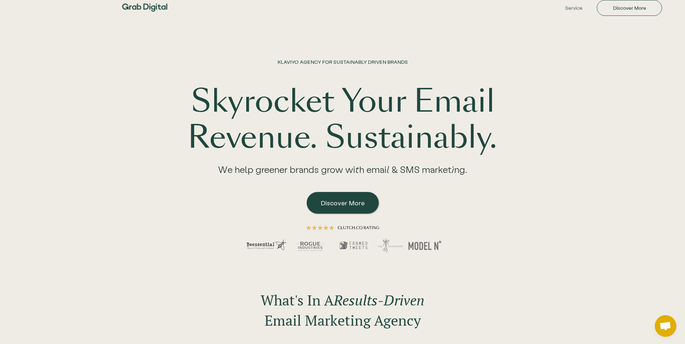
click at [531, 155] on div "KLAVIYO AGENCY FOR SUSTAINABLY DRIVEN BRANDS Skyrocket Your Email Revenue. Sust…" at bounding box center [342, 144] width 461 height 245
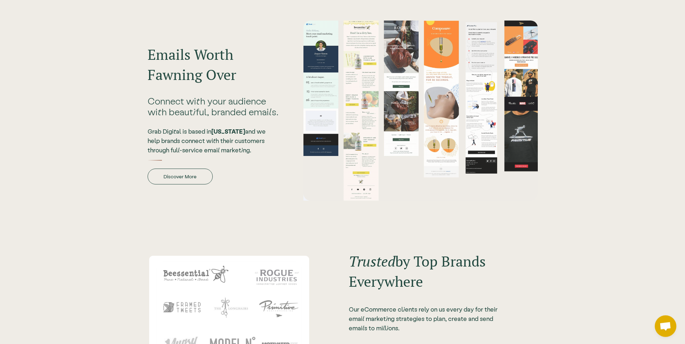
scroll to position [661, 0]
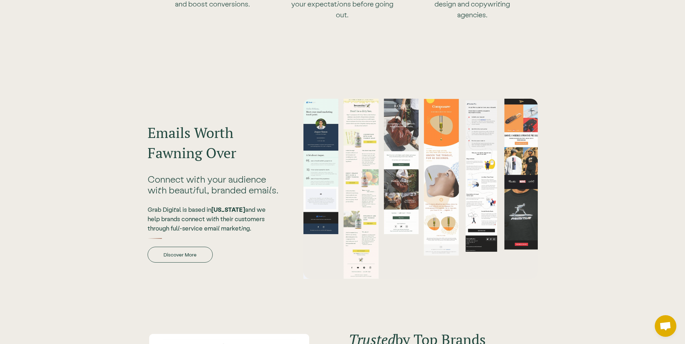
click at [348, 152] on div at bounding box center [421, 189] width 234 height 180
click at [520, 161] on div at bounding box center [421, 189] width 234 height 180
click at [396, 140] on div at bounding box center [421, 189] width 234 height 180
click at [469, 143] on div at bounding box center [421, 189] width 234 height 180
click at [525, 144] on div at bounding box center [421, 189] width 234 height 180
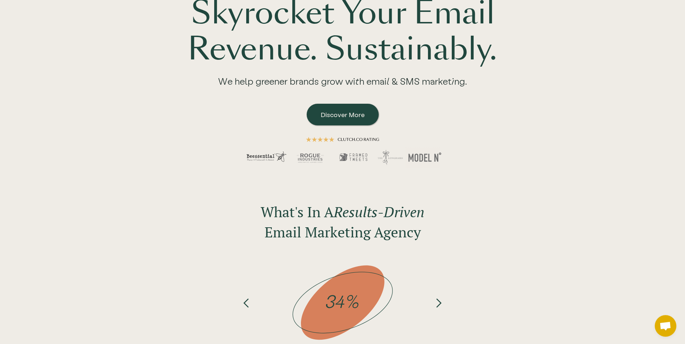
scroll to position [0, 0]
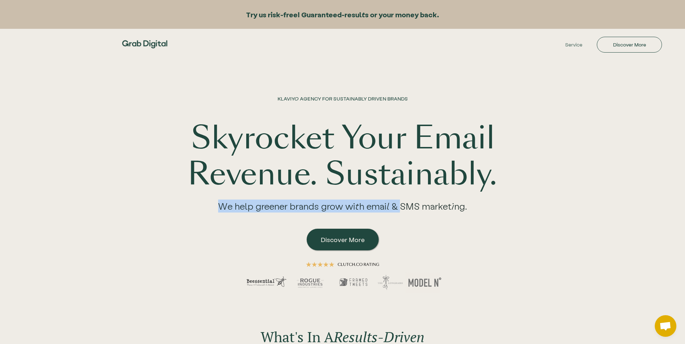
drag, startPoint x: 401, startPoint y: 209, endPoint x: 500, endPoint y: 211, distance: 98.3
click at [500, 211] on div "KLAVIYO AGENCY FOR SUSTAINABLY DRIVEN BRANDS Skyrocket Your Email Revenue. Sust…" at bounding box center [343, 199] width 323 height 209
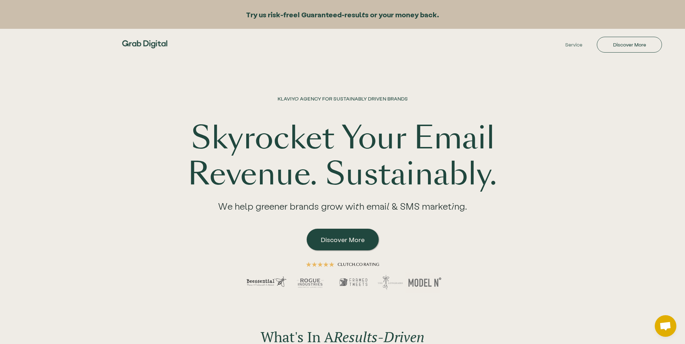
click at [483, 213] on div "KLAVIYO AGENCY FOR SUSTAINABLY DRIVEN BRANDS Skyrocket Your Email Revenue. Sust…" at bounding box center [343, 199] width 323 height 209
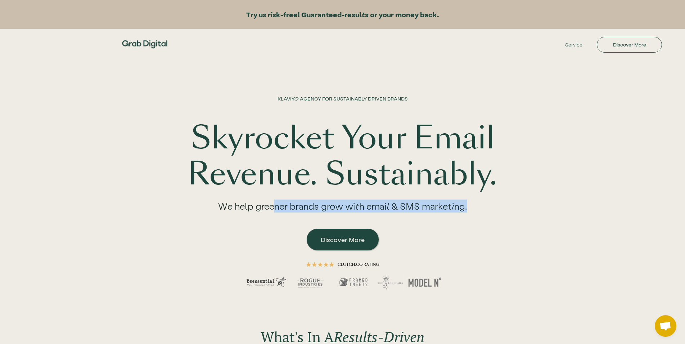
drag, startPoint x: 411, startPoint y: 205, endPoint x: 276, endPoint y: 205, distance: 135.1
click at [276, 205] on div "We help greener brands grow with email & SMS marketing." at bounding box center [343, 208] width 278 height 33
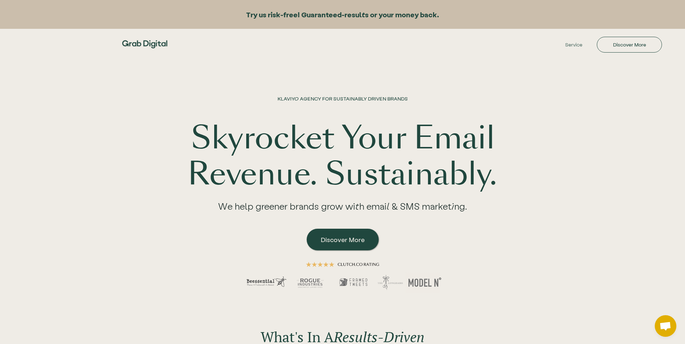
click at [276, 205] on div "We help greener brands grow with email & SMS marketing." at bounding box center [343, 208] width 278 height 33
click at [328, 111] on h1 "KLAVIYO AGENCY FOR SUSTAINABLY DRIVEN BRANDS" at bounding box center [343, 106] width 130 height 22
click at [337, 246] on link "Discover More" at bounding box center [343, 240] width 72 height 22
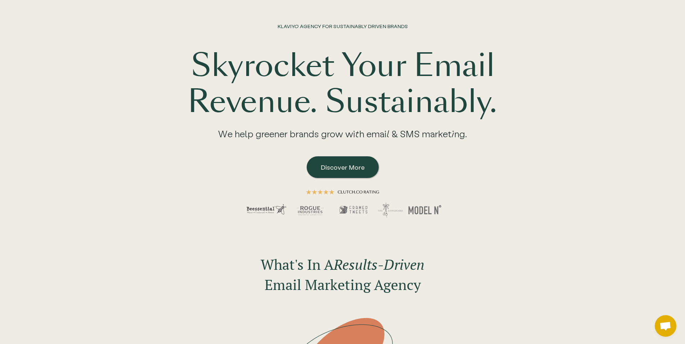
scroll to position [73, 0]
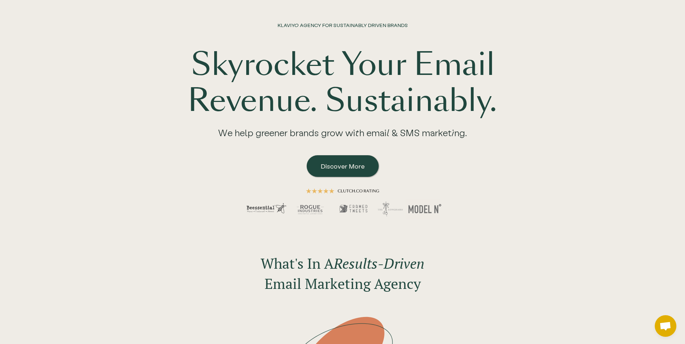
click at [244, 130] on div "We help greener brands grow with email & SMS marketing." at bounding box center [343, 135] width 278 height 33
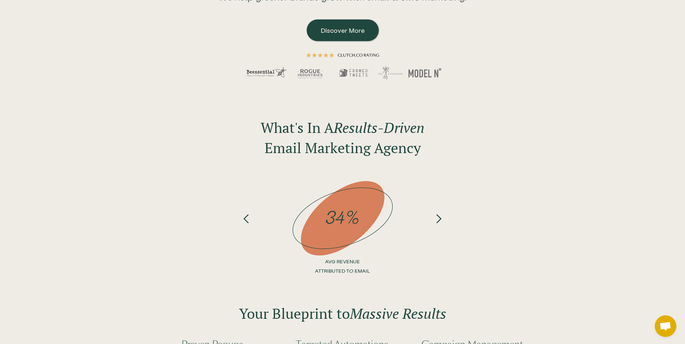
scroll to position [0, 0]
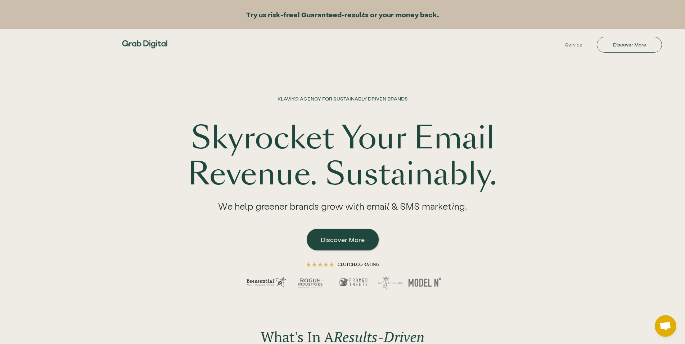
click at [322, 149] on h1 "Skyrocket Your Email Revenue. Sustainably." at bounding box center [343, 156] width 323 height 72
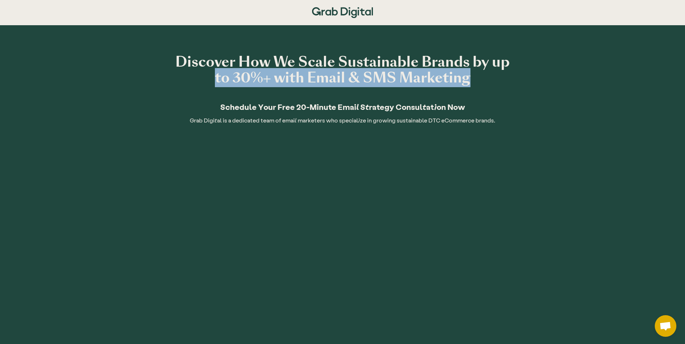
drag, startPoint x: 216, startPoint y: 79, endPoint x: 478, endPoint y: 84, distance: 261.5
click at [478, 84] on h1 "Discover How We Scale Sustainable Brands by up to 30%+ with Email & SMS Marketi…" at bounding box center [343, 70] width 339 height 32
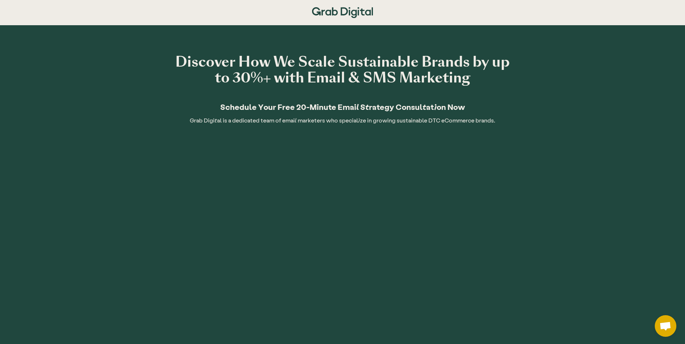
click at [478, 85] on h1 "Discover How We Scale Sustainable Brands by up to 30%+ with Email & SMS Marketi…" at bounding box center [343, 70] width 339 height 32
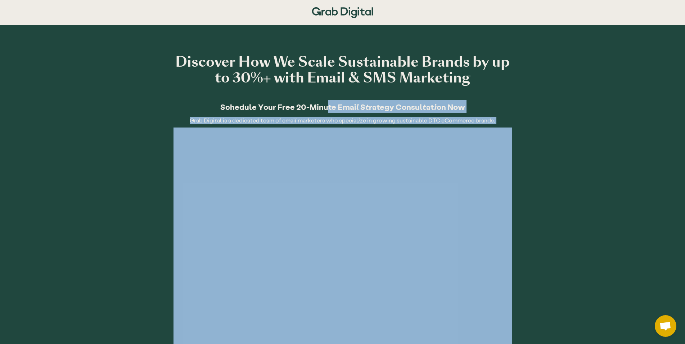
drag, startPoint x: 327, startPoint y: 109, endPoint x: 387, endPoint y: 130, distance: 63.7
click at [387, 130] on div "Discover How We Scale Sustainable Brands by up to 30%+ with Email & SMS Marketi…" at bounding box center [343, 226] width 339 height 358
